Goal: Information Seeking & Learning: Understand process/instructions

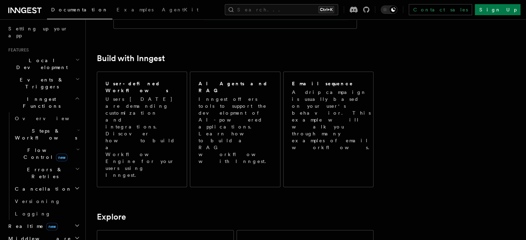
scroll to position [184, 0]
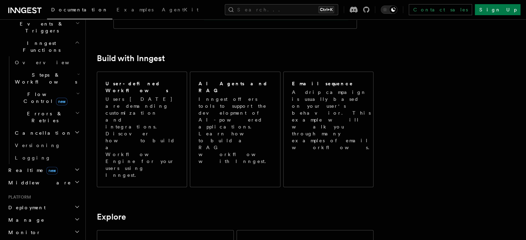
click at [43, 202] on h2 "Deployment" at bounding box center [44, 208] width 76 height 12
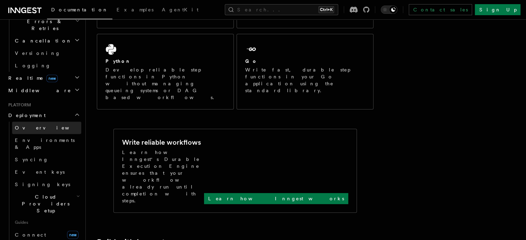
click at [41, 122] on link "Overview" at bounding box center [46, 128] width 69 height 12
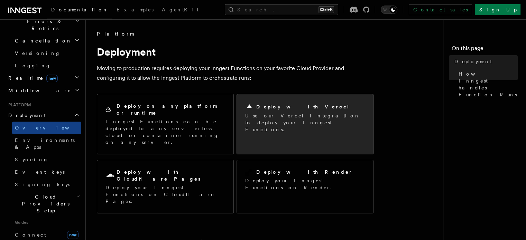
click at [268, 117] on p "Use our Vercel Integration to deploy your Inngest Functions." at bounding box center [305, 122] width 120 height 21
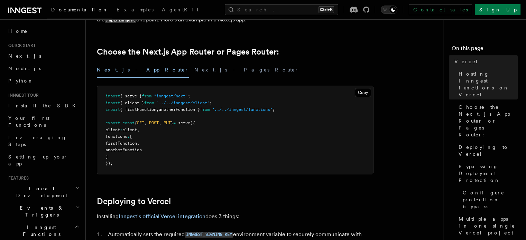
scroll to position [184, 0]
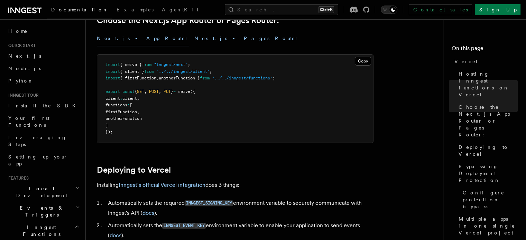
click at [194, 37] on button "Next.js - Pages Router" at bounding box center [246, 39] width 104 height 16
click at [125, 35] on button "Next.js - App Router" at bounding box center [143, 39] width 92 height 16
click at [194, 40] on button "Next.js - Pages Router" at bounding box center [246, 39] width 104 height 16
click at [135, 38] on button "Next.js - App Router" at bounding box center [143, 39] width 92 height 16
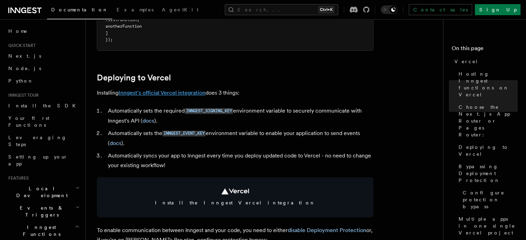
click at [180, 95] on link "Inngest's official Vercel integration" at bounding box center [162, 93] width 87 height 7
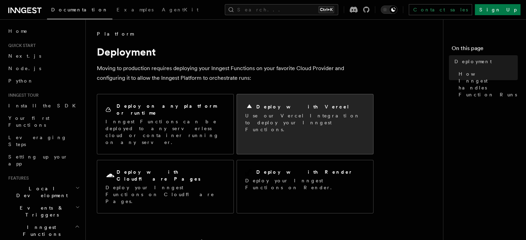
click at [317, 118] on p "Use our Vercel Integration to deploy your Inngest Functions." at bounding box center [305, 122] width 120 height 21
